Goal: Navigation & Orientation: Find specific page/section

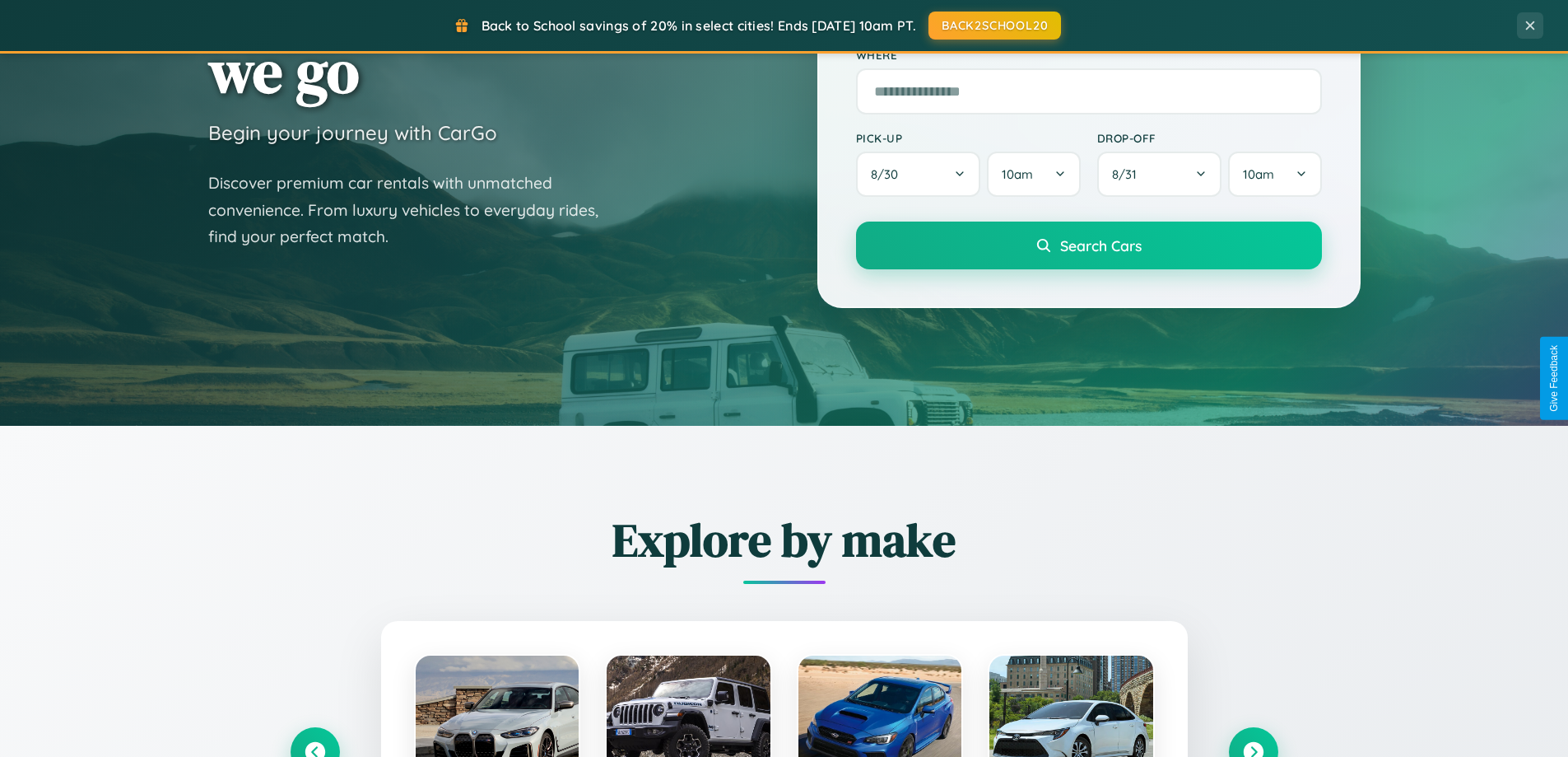
scroll to position [1133, 0]
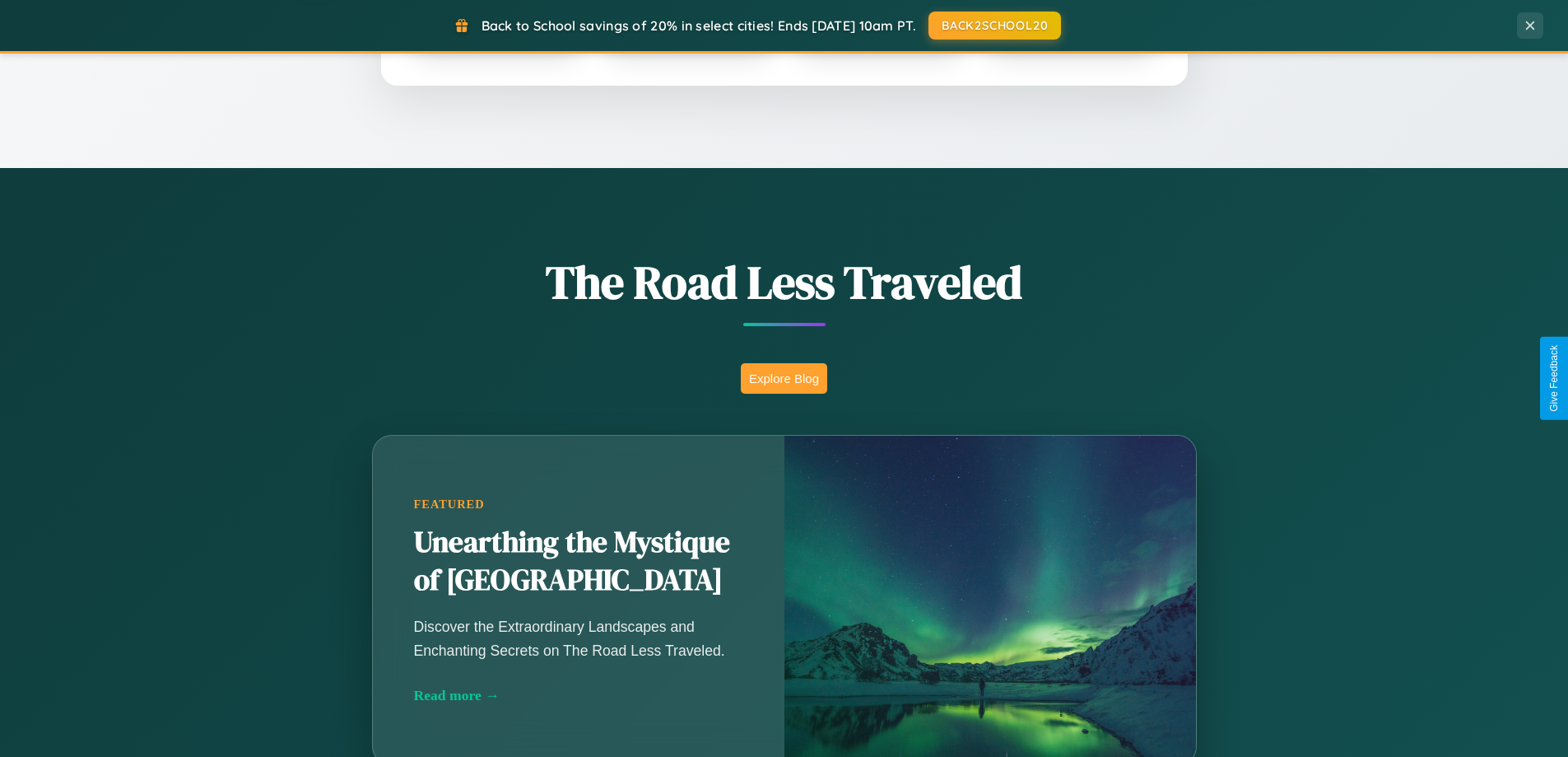
click at [784, 378] on button "Explore Blog" at bounding box center [784, 378] width 87 height 30
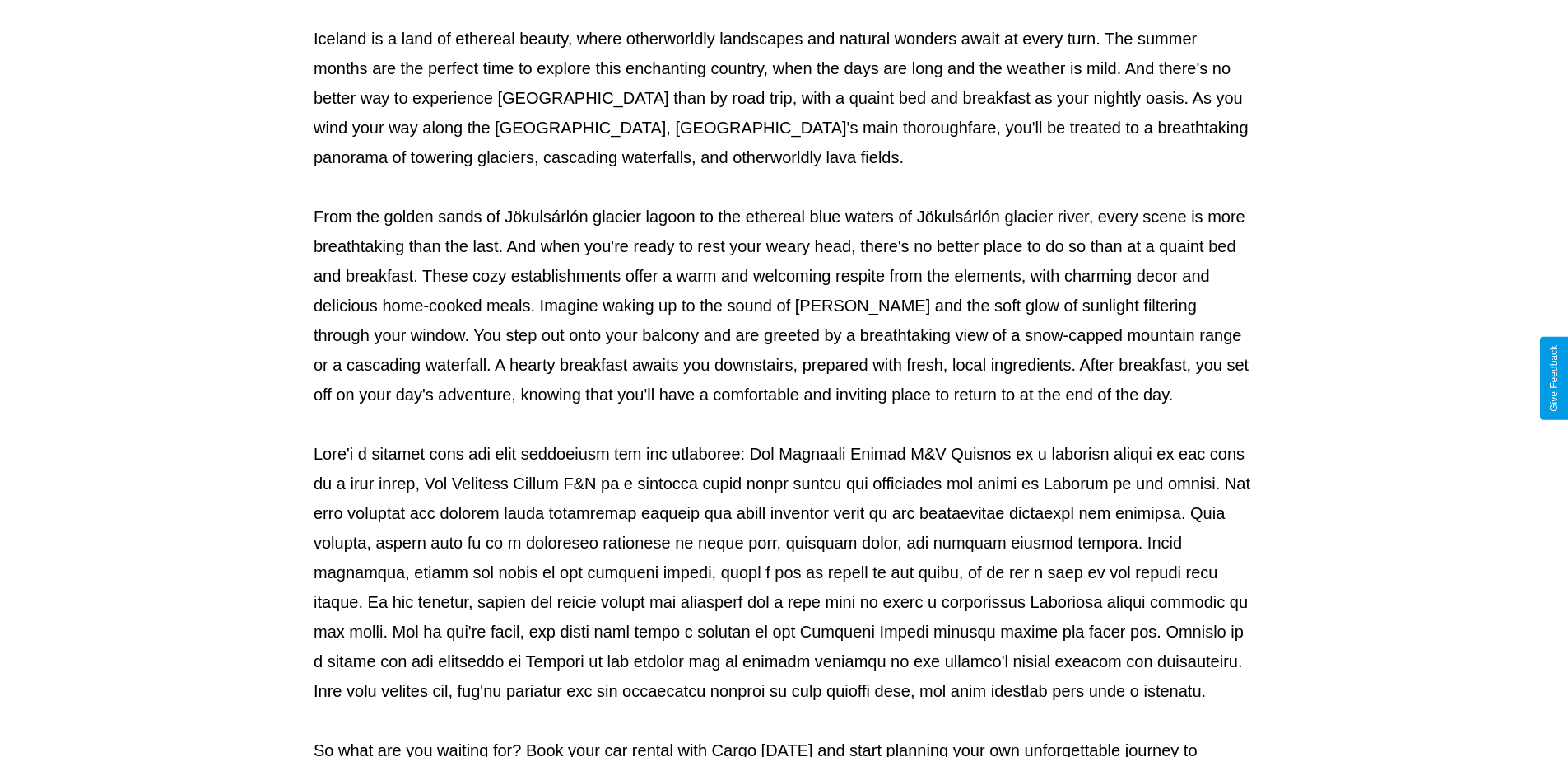
scroll to position [533, 0]
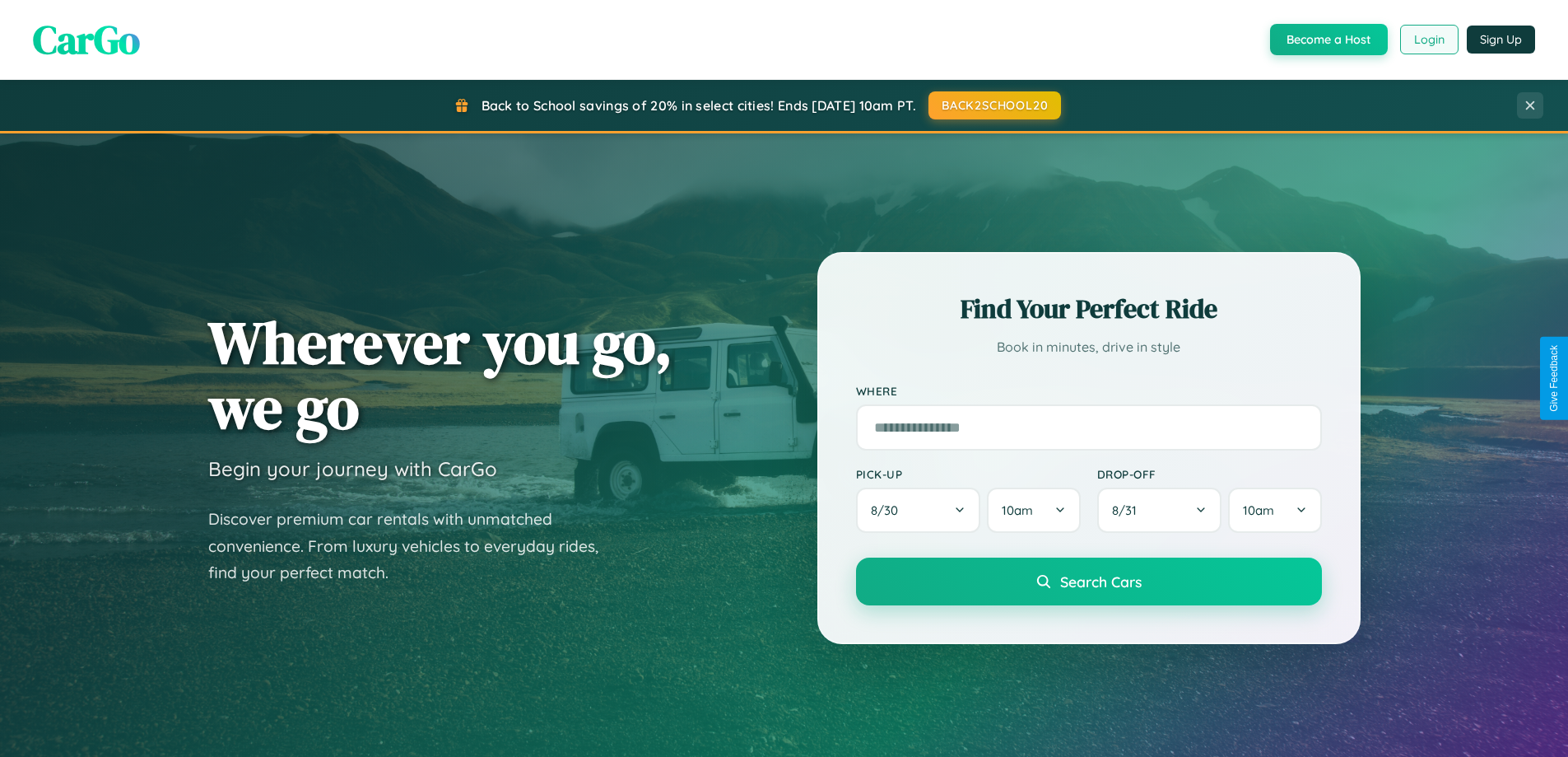
click at [1429, 40] on button "Login" at bounding box center [1429, 40] width 59 height 29
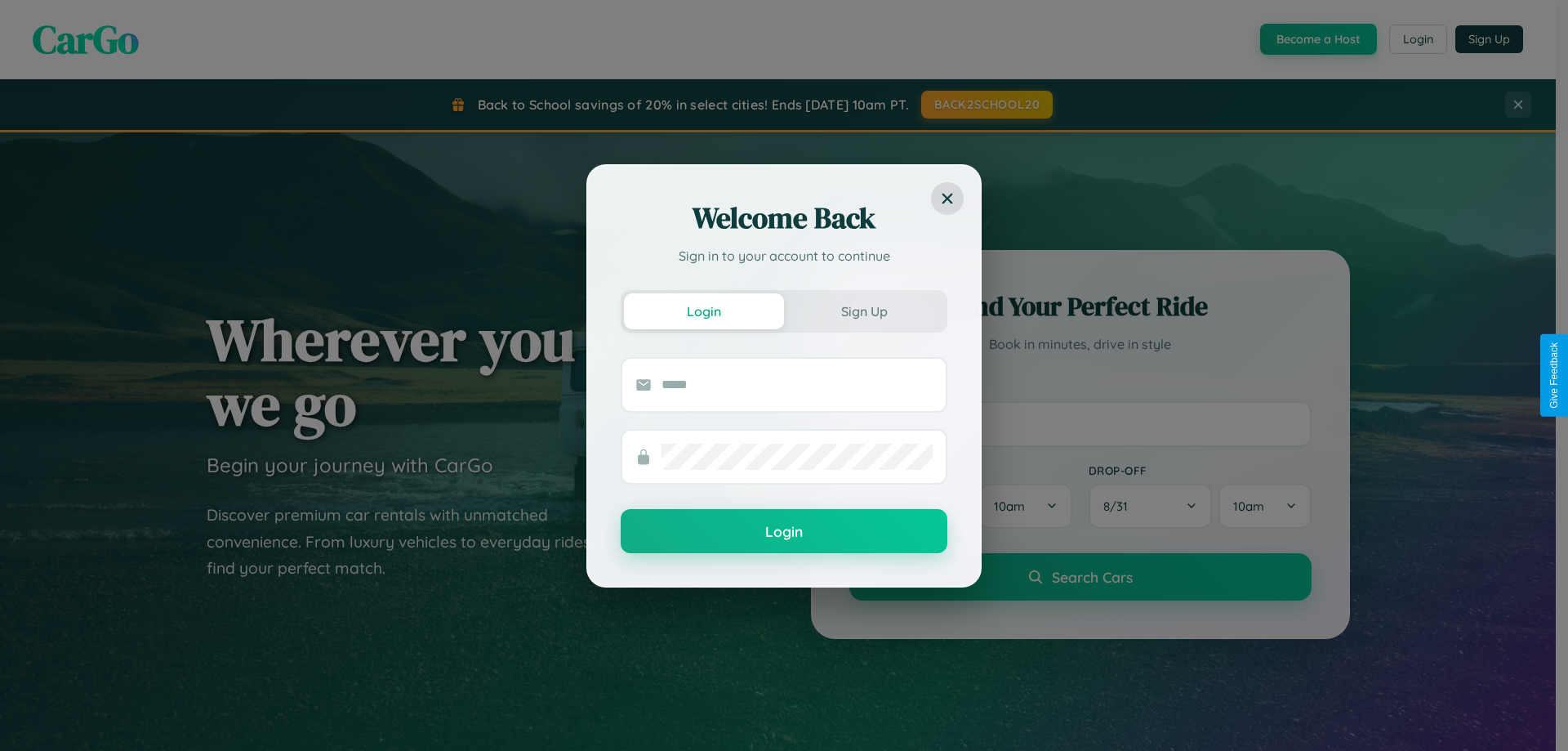
click at [1417, 40] on div "Welcome Back Sign in to your account to continue Login Sign Up Login" at bounding box center [784, 376] width 1568 height 751
